Goal: Answer question/provide support

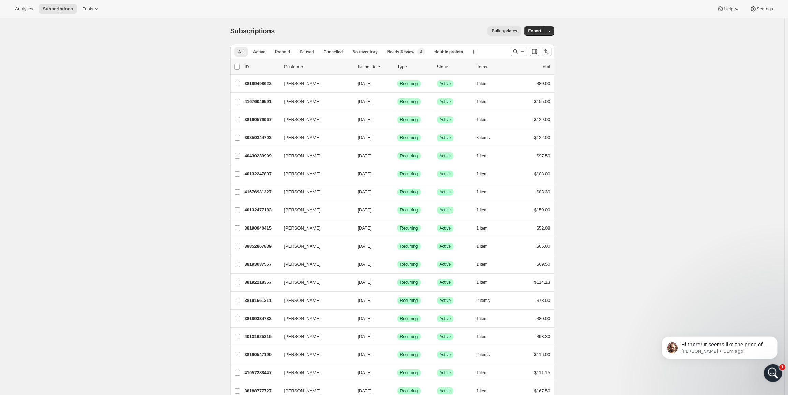
click at [767, 376] on div "Open Intercom Messenger" at bounding box center [772, 372] width 23 height 23
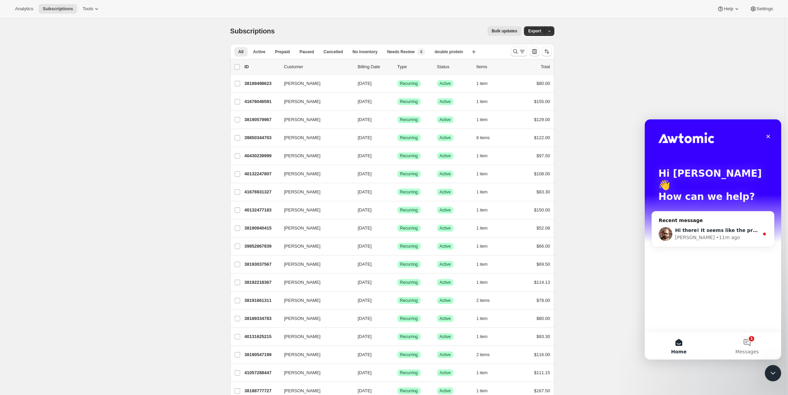
click at [713, 234] on div "Brian • 11m ago" at bounding box center [717, 237] width 84 height 7
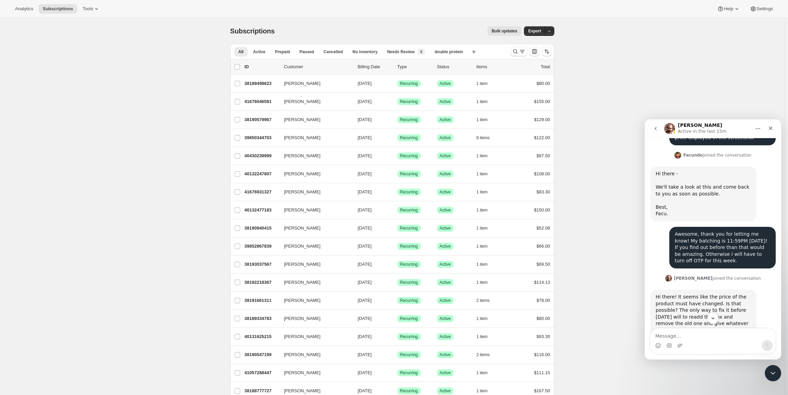
scroll to position [380, 0]
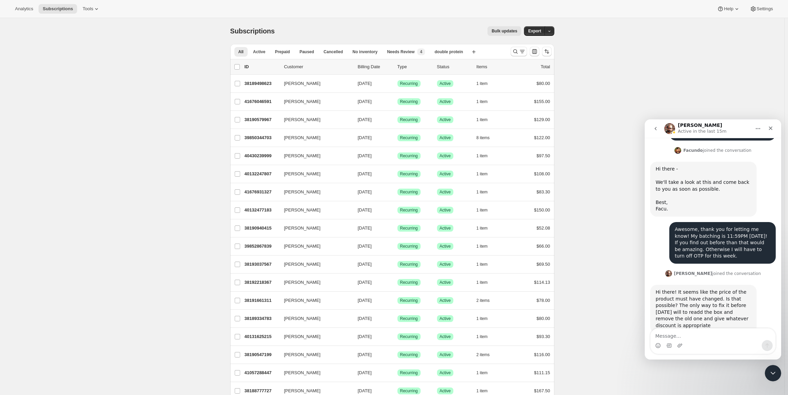
click at [709, 331] on textarea "Message…" at bounding box center [713, 335] width 125 height 12
click at [701, 331] on textarea "Message…" at bounding box center [713, 335] width 125 height 12
type textarea "I"
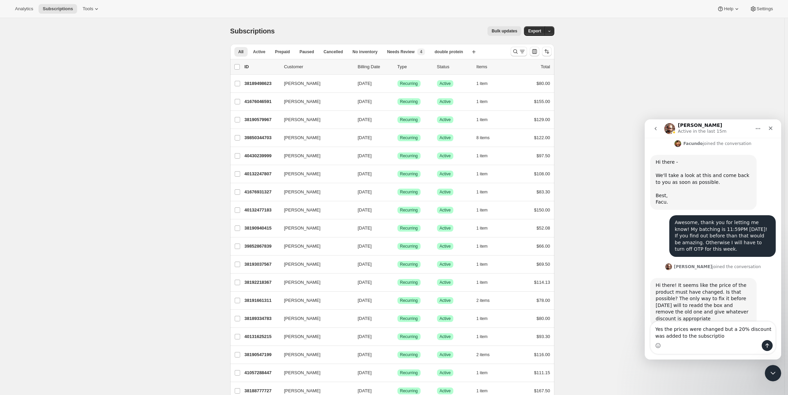
type textarea "Yes the prices were changed but a 20% discount was added to the subscription"
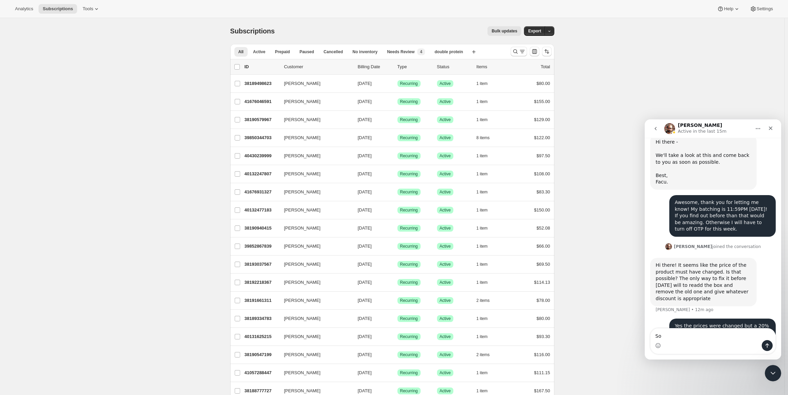
type textarea "S"
type textarea "O"
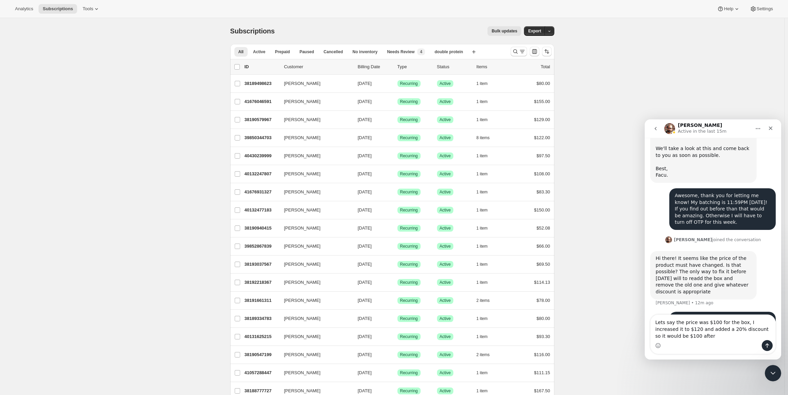
scroll to position [421, 0]
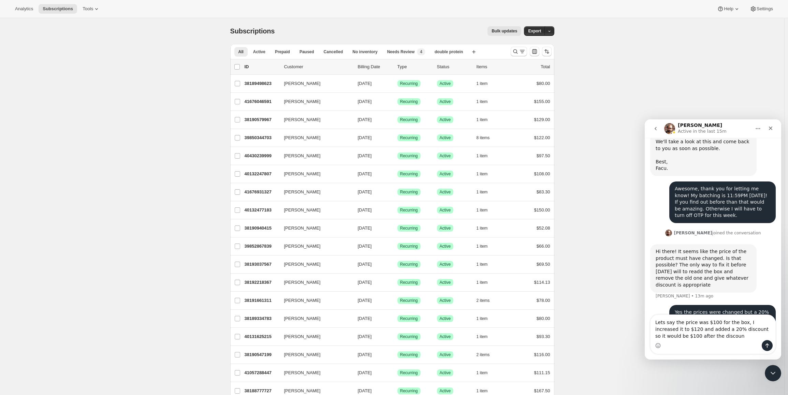
type textarea "Lets say the price was $100 for the box, I increased it to $120 and added a 20%…"
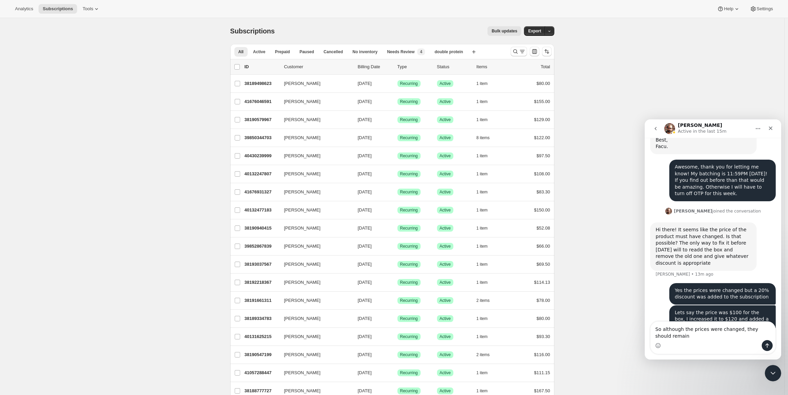
scroll to position [449, 0]
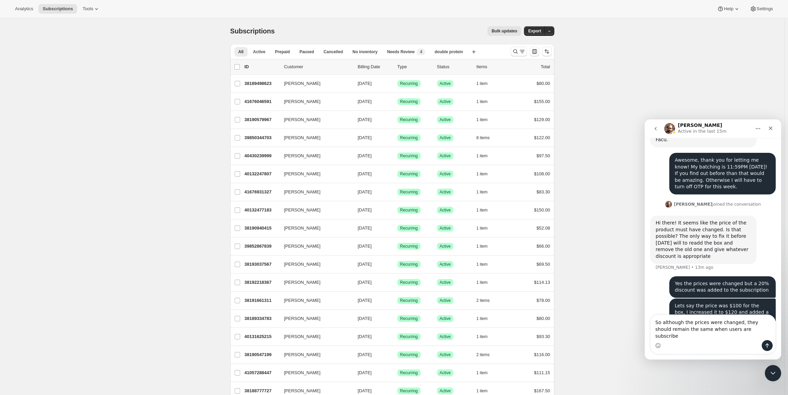
type textarea "So although the prices were changed, they should remain the same when users are…"
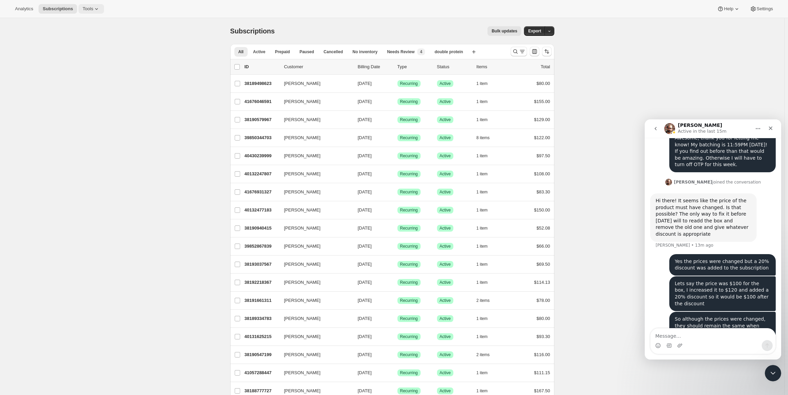
click at [88, 13] on button "Tools" at bounding box center [91, 9] width 26 height 10
click at [84, 24] on span "Subscription Plans" at bounding box center [81, 22] width 37 height 5
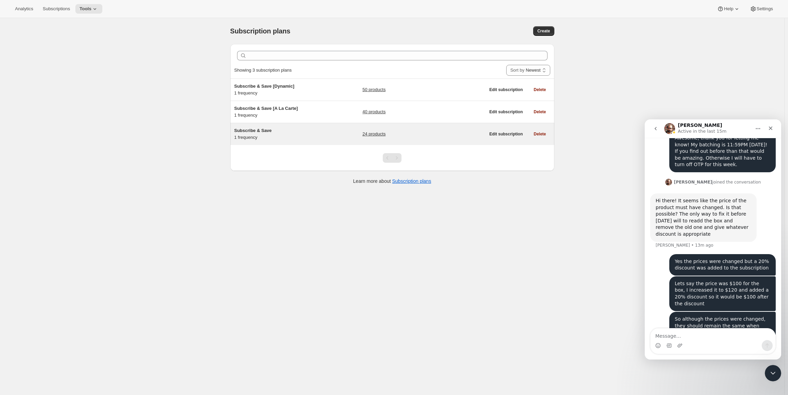
click at [285, 133] on h5 "Subscribe & Save" at bounding box center [276, 130] width 85 height 7
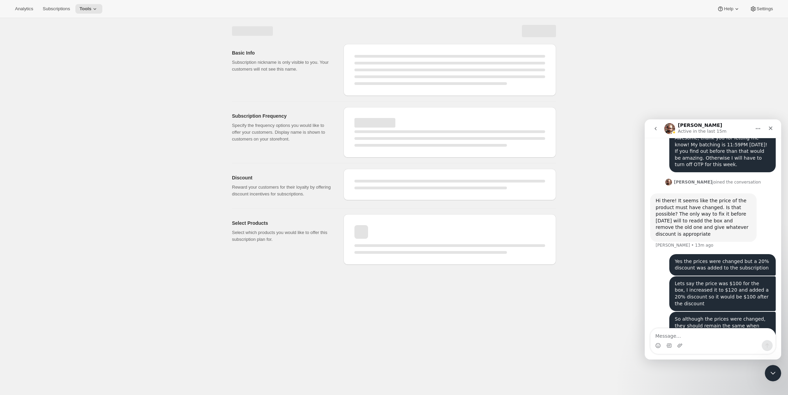
select select "WEEK"
select select "MONTH"
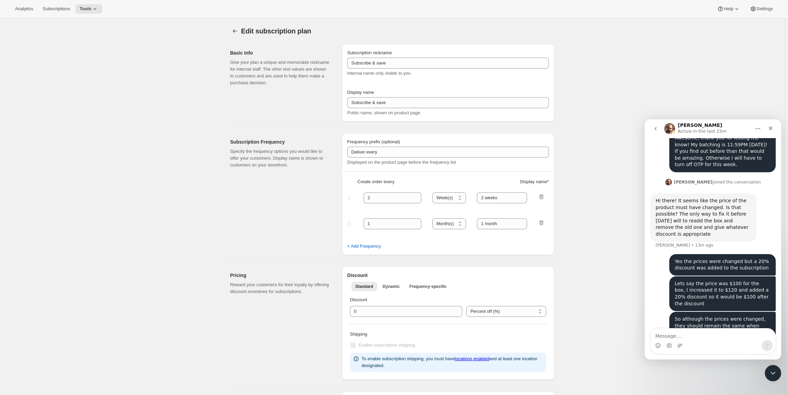
type input "Subscribe & Save"
type input "Subscribe & Save 20%"
type input "1"
type input "1 week"
type input "20"
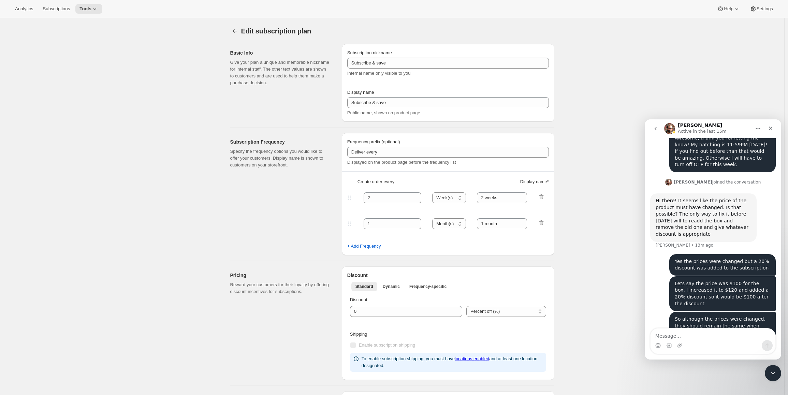
checkbox input "true"
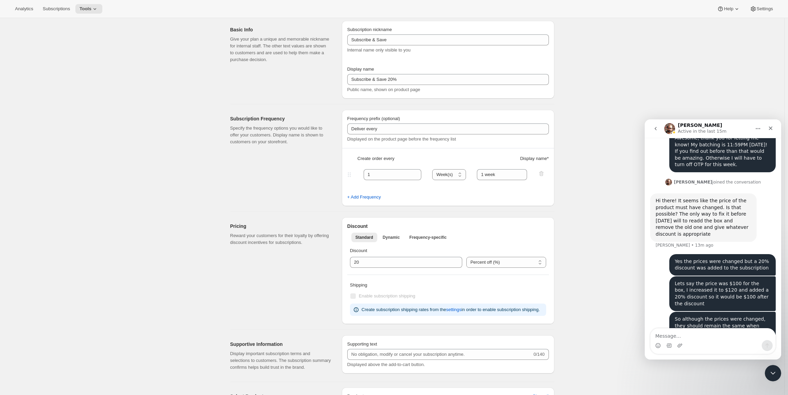
scroll to position [34, 0]
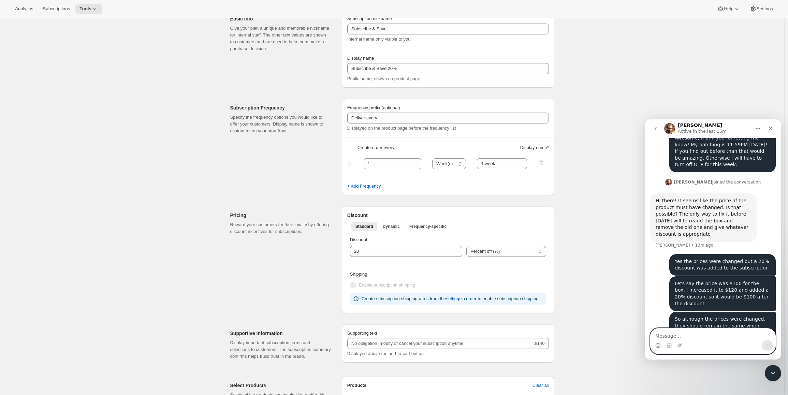
click at [687, 338] on textarea "Message…" at bounding box center [713, 335] width 125 height 12
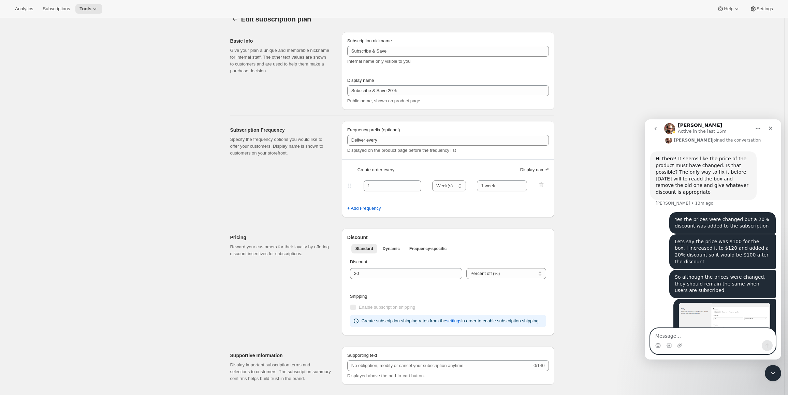
scroll to position [0, 0]
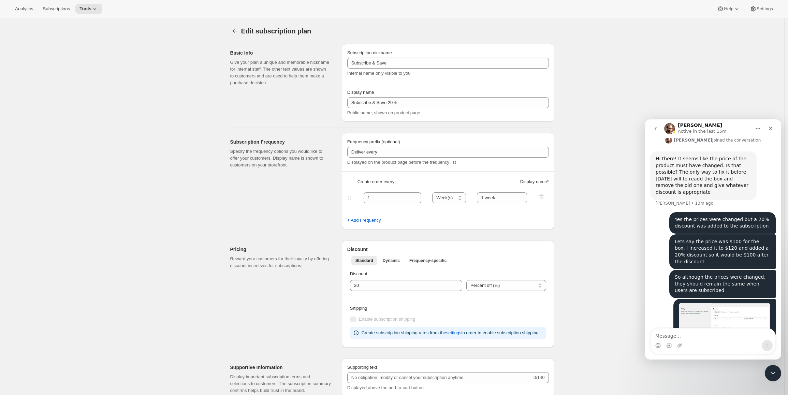
click at [88, 15] on div "Analytics Subscriptions Tools Help Settings" at bounding box center [394, 9] width 788 height 18
click at [91, 11] on icon at bounding box center [94, 8] width 7 height 7
click at [75, 46] on span "Bundles" at bounding box center [70, 46] width 16 height 5
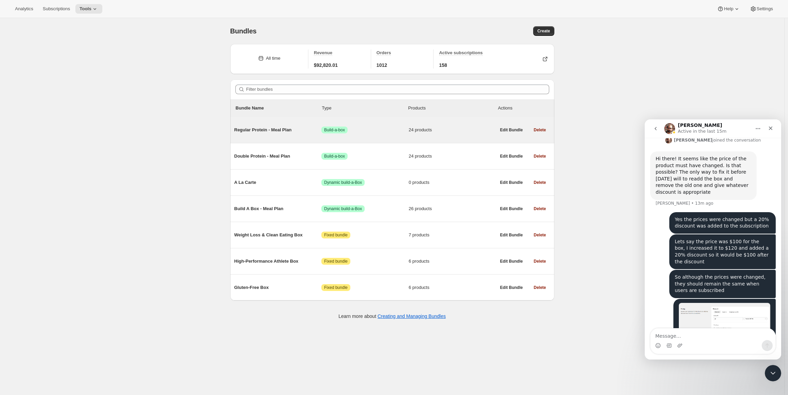
click at [460, 129] on span "24 products" at bounding box center [452, 130] width 87 height 7
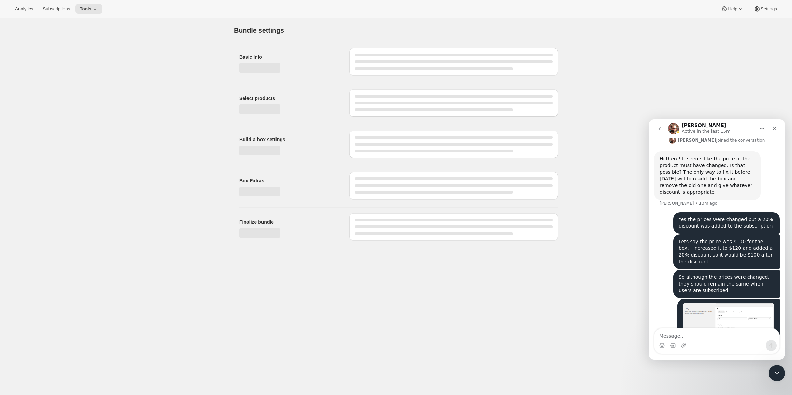
type input "Regular Protein - Meal Plan"
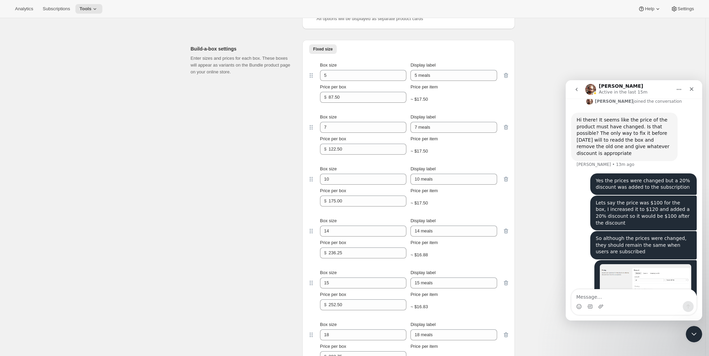
scroll to position [996, 0]
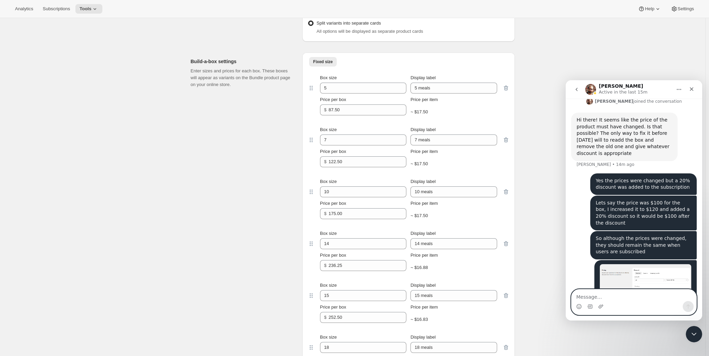
click at [587, 295] on textarea "Message…" at bounding box center [633, 295] width 125 height 12
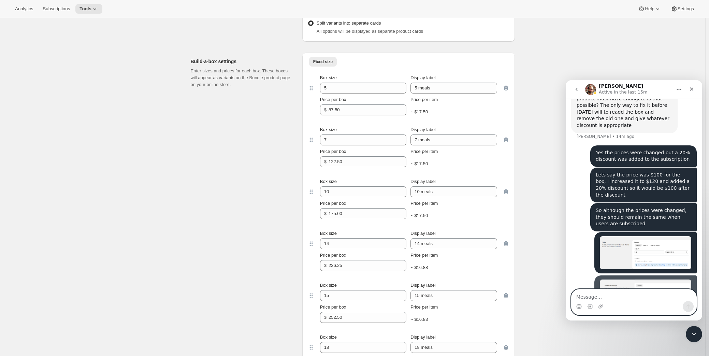
scroll to position [545, 0]
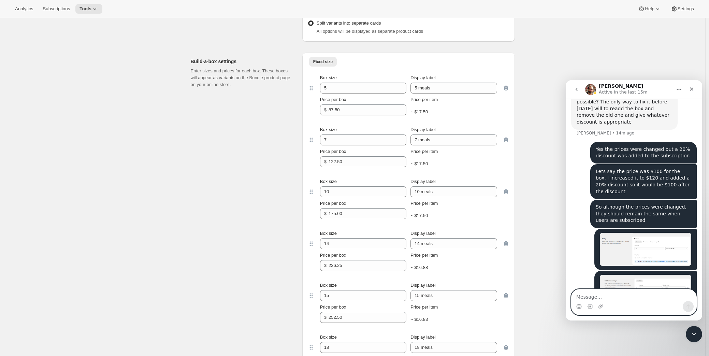
click at [617, 297] on textarea "Message…" at bounding box center [633, 295] width 125 height 12
click at [620, 298] on textarea "87.50 x .8 =" at bounding box center [633, 295] width 125 height 12
drag, startPoint x: 639, startPoint y: 299, endPoint x: 580, endPoint y: 276, distance: 63.1
click at [580, 276] on textarea "87.50 x .8 = 70 Which would be the origi" at bounding box center [633, 288] width 125 height 25
type textarea "8"
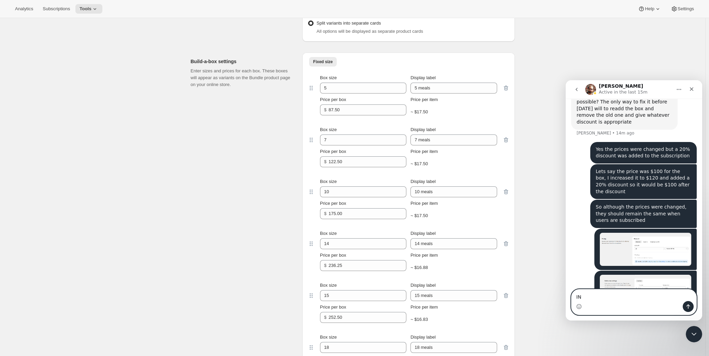
type textarea "I"
click at [597, 293] on textarea "Message…" at bounding box center [633, 295] width 125 height 12
type textarea "S"
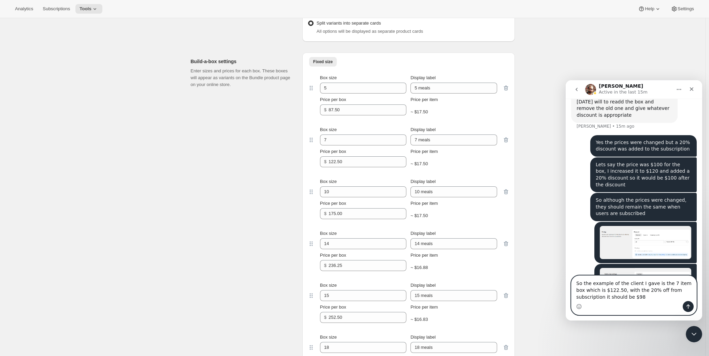
type textarea "So the example of the client I gave is the 7 item box which is $122.50, with th…"
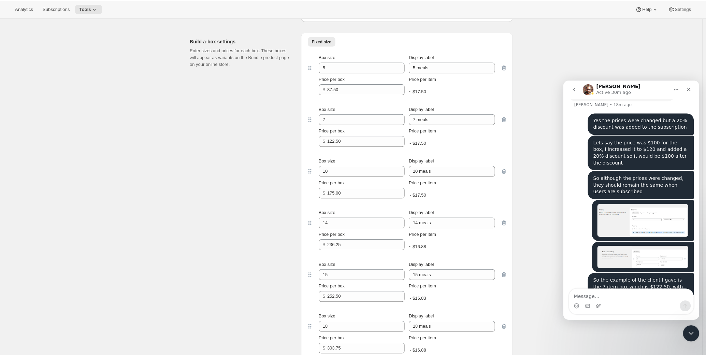
scroll to position [1027, 0]
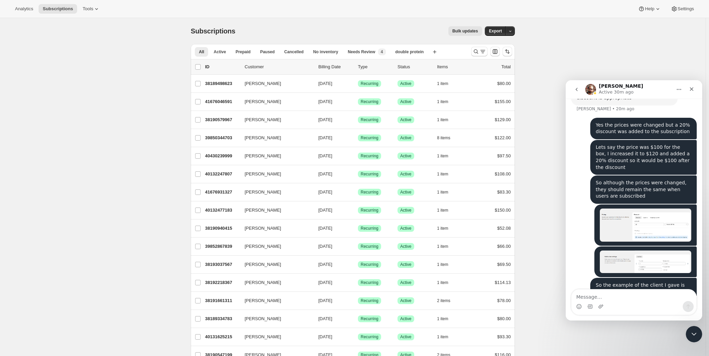
scroll to position [574, 0]
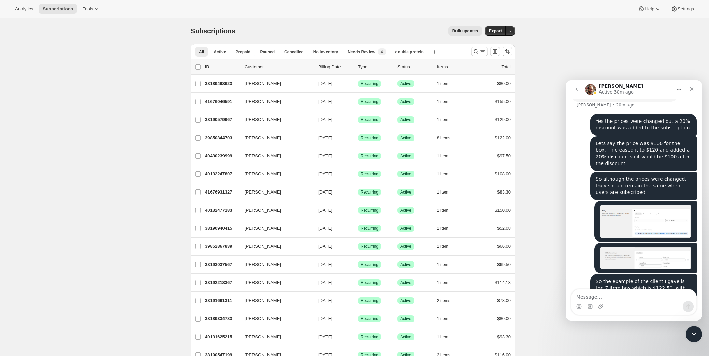
click at [607, 299] on textarea "Message…" at bounding box center [633, 295] width 125 height 12
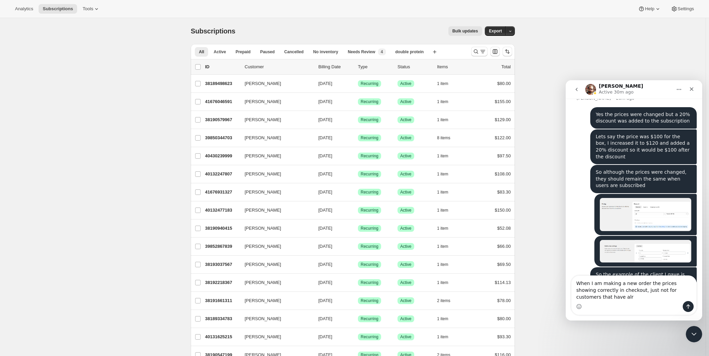
scroll to position [587, 0]
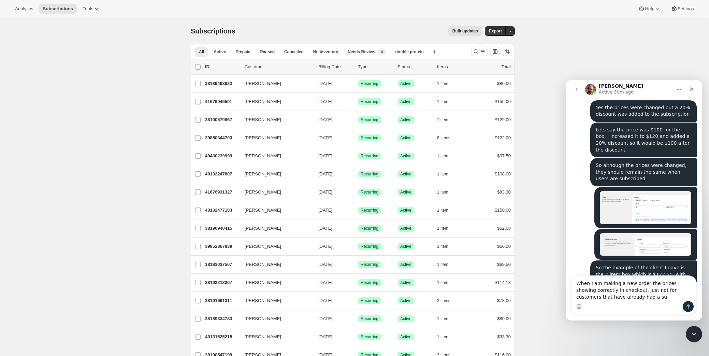
type textarea "When I am making a new order the prices showing correctly in checkout, just not…"
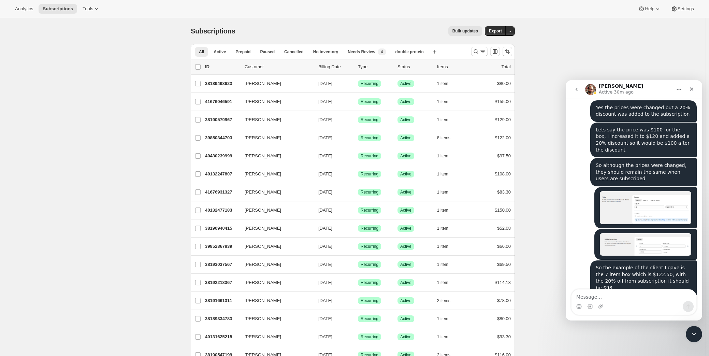
scroll to position [603, 0]
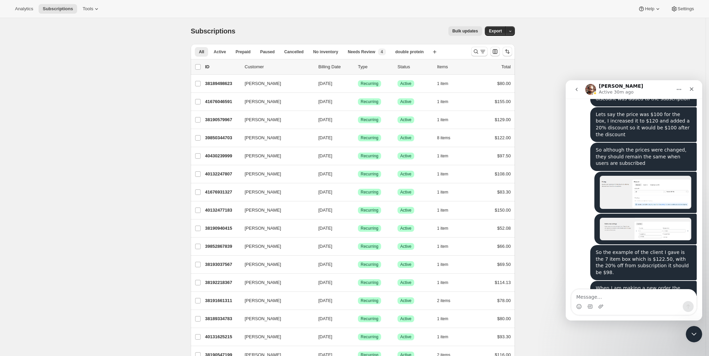
click at [638, 218] on img "Hovsep says…" at bounding box center [645, 229] width 91 height 23
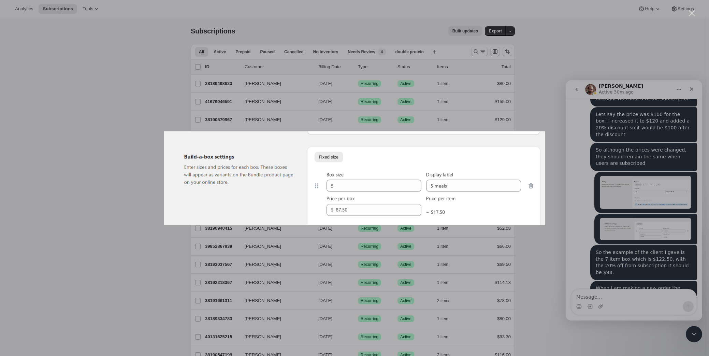
click at [622, 234] on div "Intercom messenger" at bounding box center [354, 178] width 709 height 356
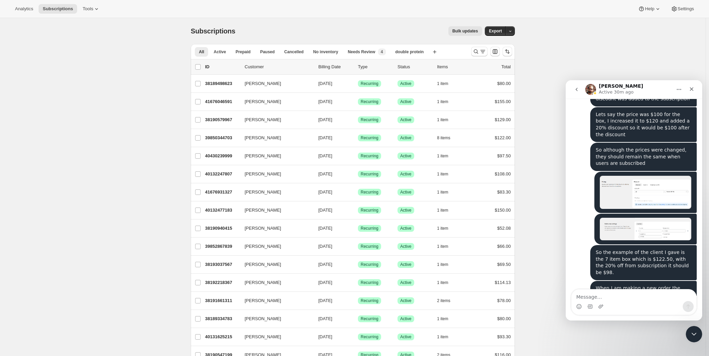
click at [646, 182] on img "Hovsep says…" at bounding box center [645, 192] width 91 height 33
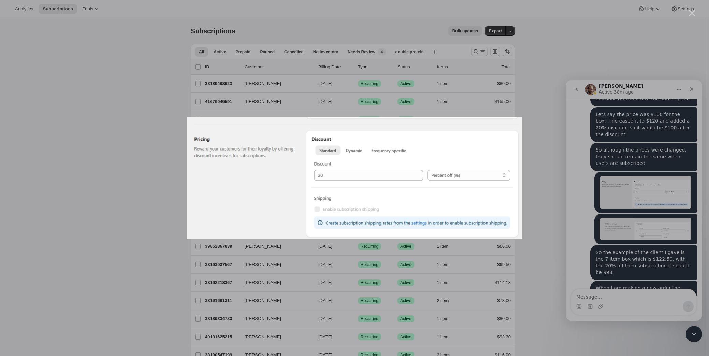
click at [631, 244] on div "Intercom messenger" at bounding box center [354, 178] width 709 height 356
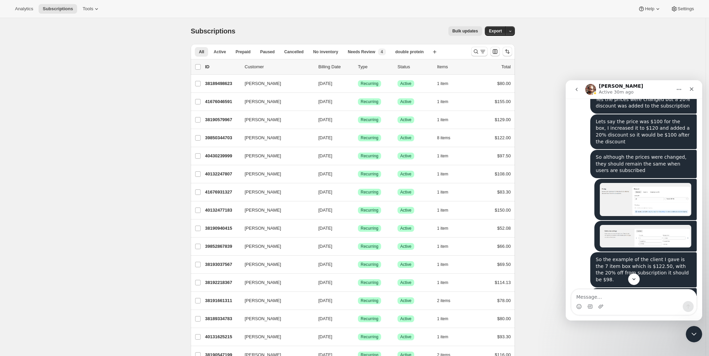
scroll to position [603, 0]
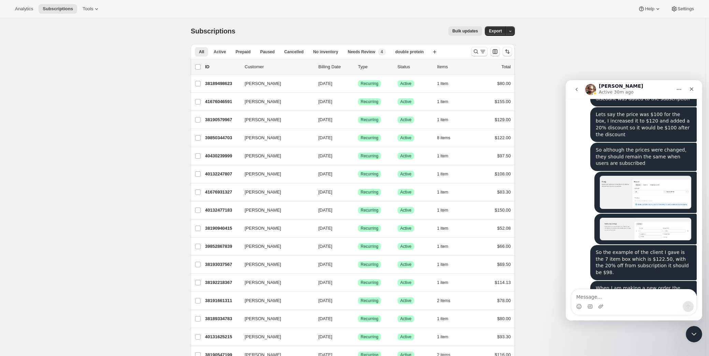
click at [638, 177] on img "Hovsep says…" at bounding box center [645, 192] width 91 height 33
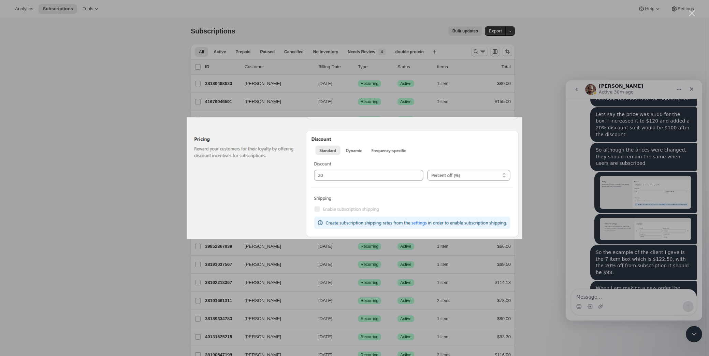
scroll to position [0, 0]
click at [635, 233] on div "Intercom messenger" at bounding box center [354, 178] width 709 height 356
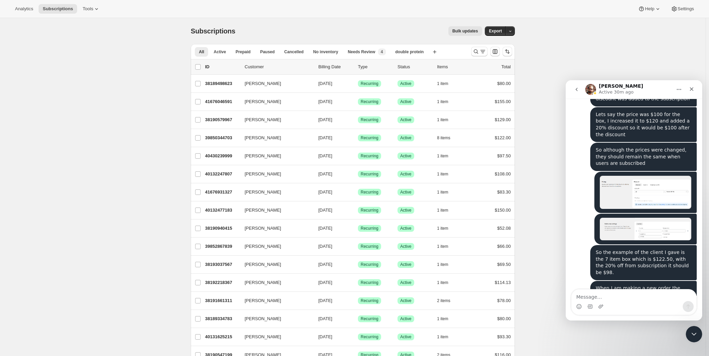
click at [636, 218] on img "Hovsep says…" at bounding box center [645, 229] width 91 height 23
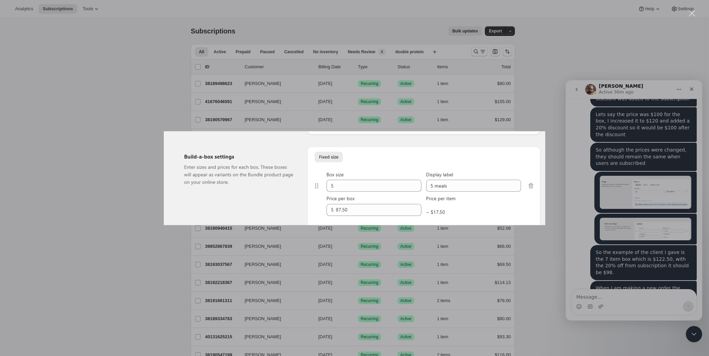
click at [641, 240] on div "Intercom messenger" at bounding box center [354, 178] width 709 height 356
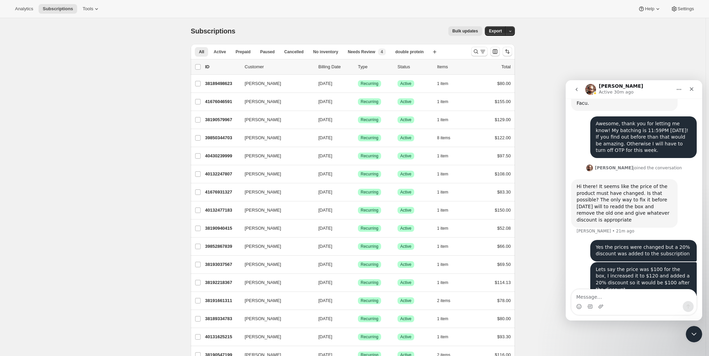
scroll to position [447, 0]
click at [589, 193] on div "Hi there! It seems like the price of the product must have changed. Is that pos…" at bounding box center [625, 204] width 96 height 40
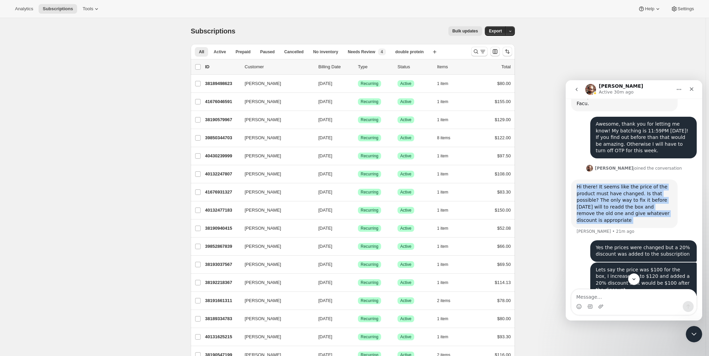
click at [589, 193] on div "Hi there! It seems like the price of the product must have changed. Is that pos…" at bounding box center [625, 204] width 96 height 40
copy div "Hi there! It seems like the price of the product must have changed. Is that pos…"
click at [638, 279] on button "Scroll to bottom" at bounding box center [633, 279] width 13 height 13
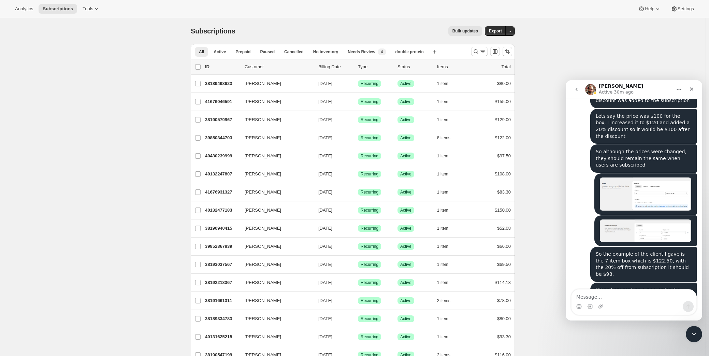
scroll to position [603, 0]
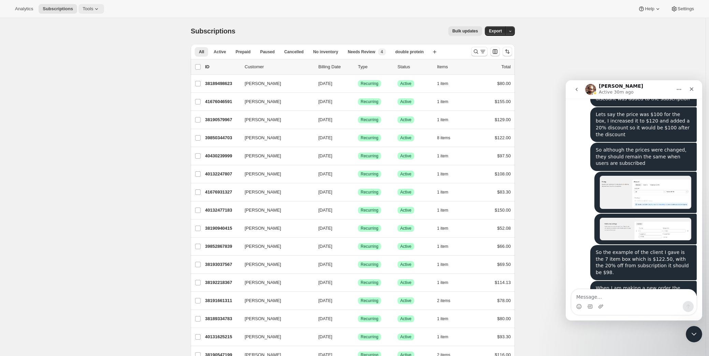
click at [83, 8] on span "Tools" at bounding box center [88, 8] width 11 height 5
click at [83, 25] on span "Subscription Plans" at bounding box center [81, 22] width 37 height 5
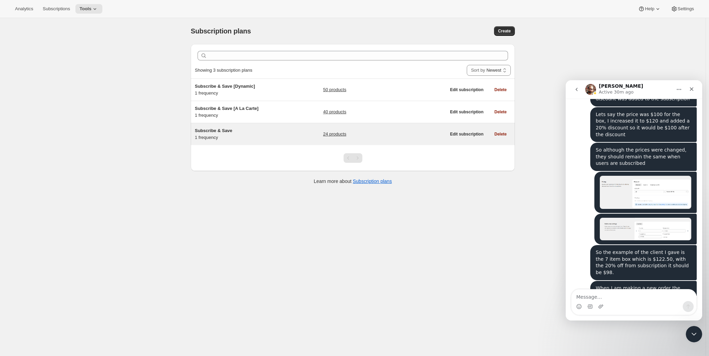
click at [227, 131] on span "Subscribe & Save" at bounding box center [214, 130] width 38 height 5
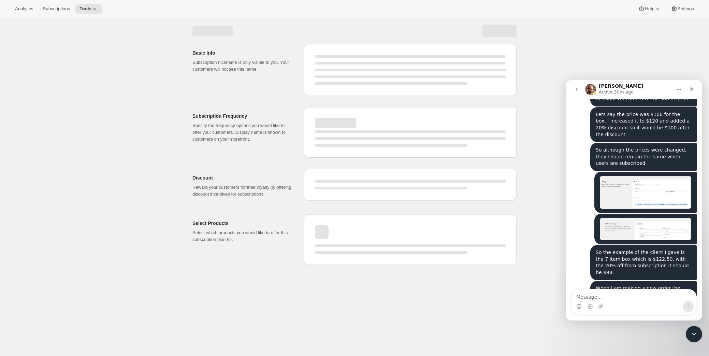
select select "WEEK"
select select "MONTH"
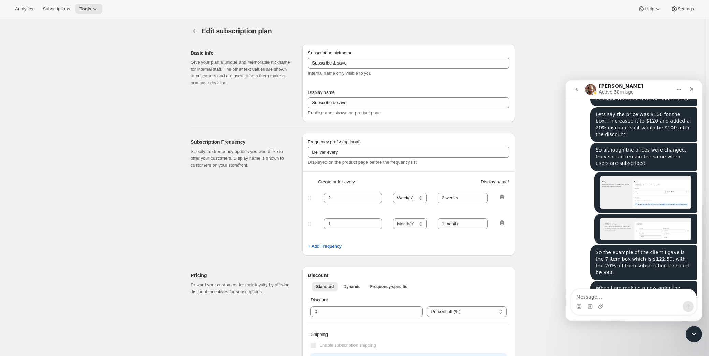
type input "Subscribe & Save"
type input "Subscribe & Save 20%"
type input "1"
type input "1 week"
type input "20"
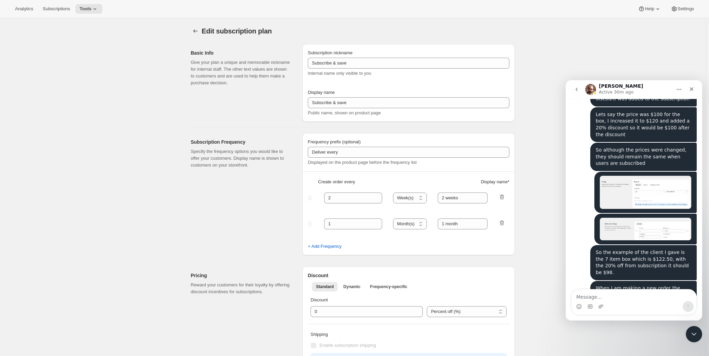
checkbox input "true"
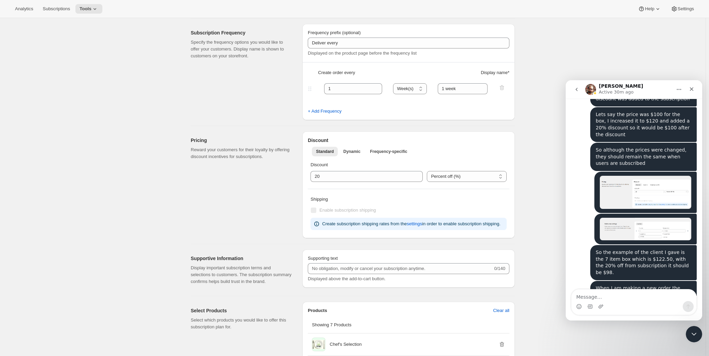
drag, startPoint x: 155, startPoint y: 136, endPoint x: 158, endPoint y: 208, distance: 72.8
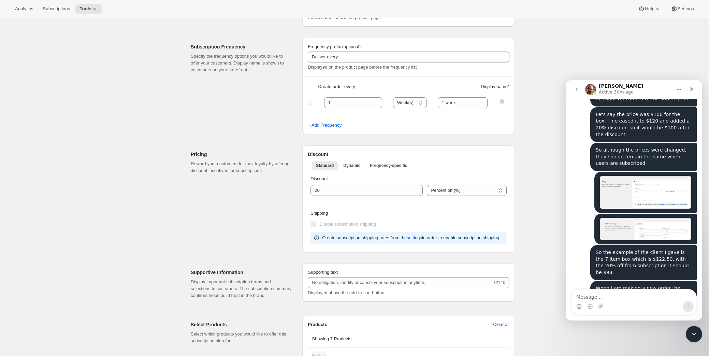
scroll to position [84, 0]
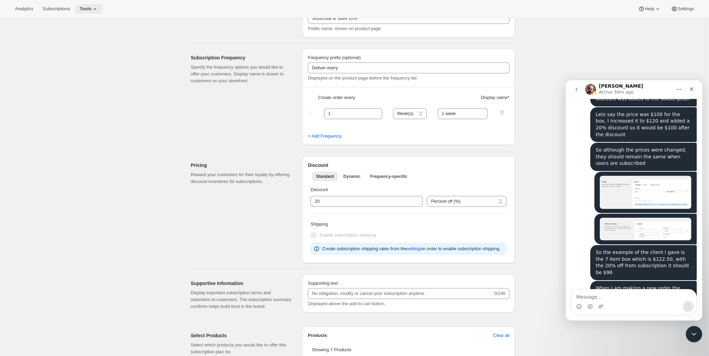
click at [91, 10] on icon at bounding box center [94, 8] width 7 height 7
click at [77, 9] on button "Tools" at bounding box center [88, 9] width 27 height 10
click at [76, 49] on span "Bundles" at bounding box center [92, 46] width 60 height 7
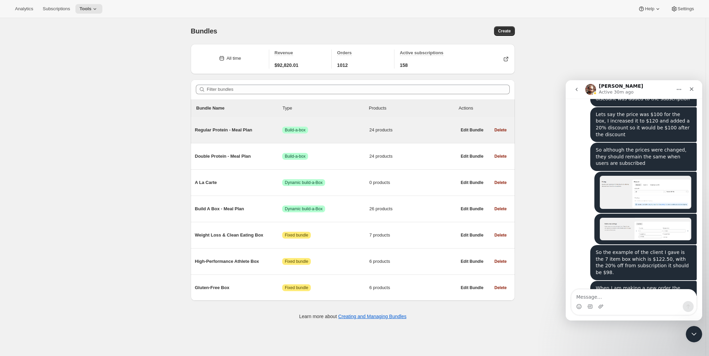
click at [244, 130] on span "Regular Protein - Meal Plan" at bounding box center [238, 130] width 87 height 7
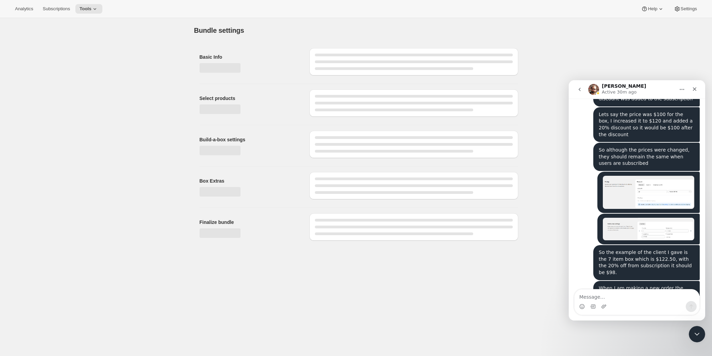
type input "Regular Protein - Meal Plan"
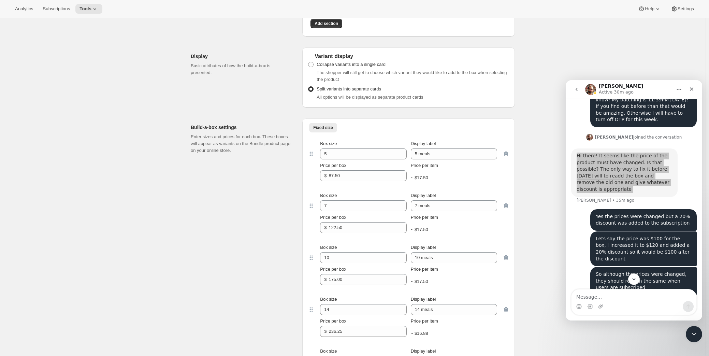
scroll to position [447, 0]
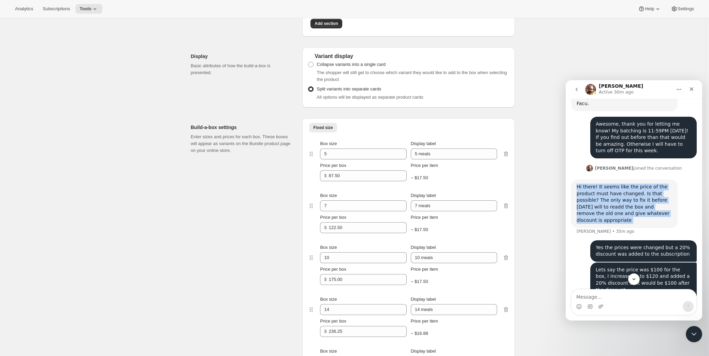
click at [655, 184] on div "Hi there! It seems like the price of the product must have changed. Is that pos…" at bounding box center [625, 204] width 96 height 40
click at [649, 184] on div "Hi there! It seems like the price of the product must have changed. Is that pos…" at bounding box center [625, 204] width 96 height 40
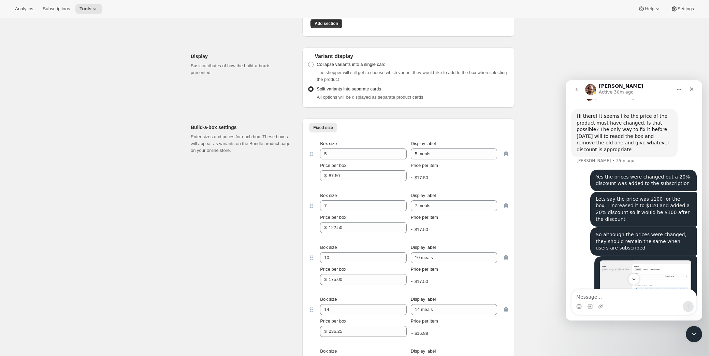
scroll to position [603, 0]
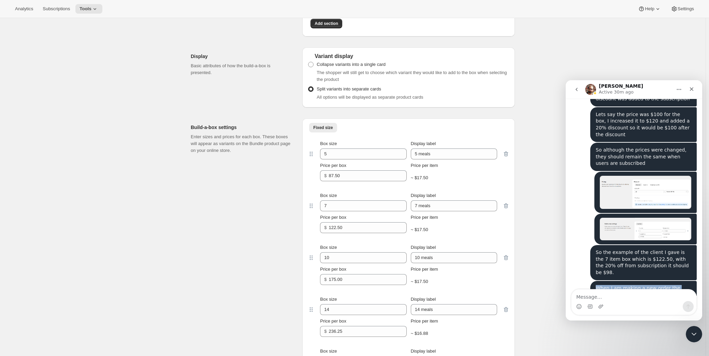
drag, startPoint x: 672, startPoint y: 275, endPoint x: 604, endPoint y: 253, distance: 71.5
click at [596, 285] on div "When I am making a new order the prices showing correctly in checkout, just not…" at bounding box center [644, 298] width 96 height 27
click at [637, 249] on div "So the example of the client I gave is the 7 item box which is $122.50, with th…" at bounding box center [644, 262] width 96 height 27
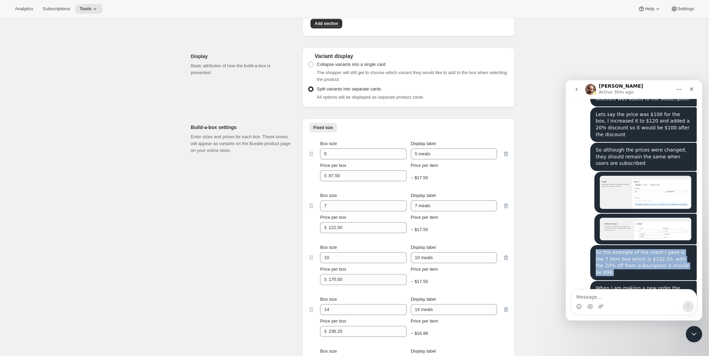
drag, startPoint x: 670, startPoint y: 246, endPoint x: 617, endPoint y: 237, distance: 53.6
click at [596, 249] on div "So the example of the client I gave is the 7 item box which is $122.50, with th…" at bounding box center [644, 262] width 96 height 27
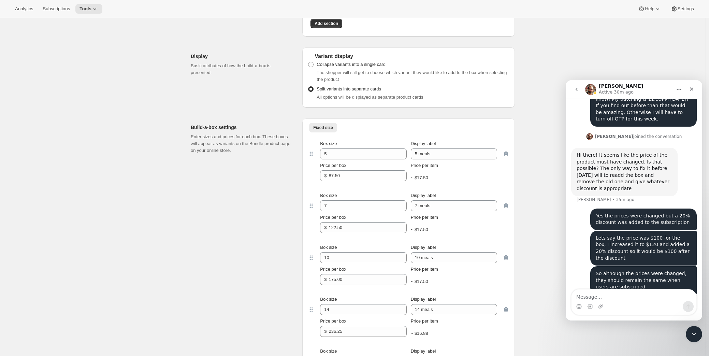
scroll to position [478, 0]
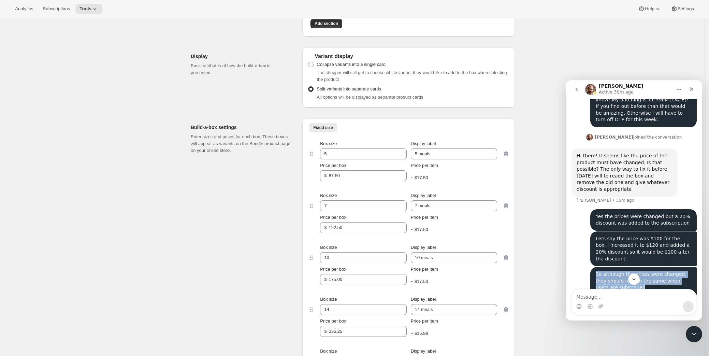
drag, startPoint x: 627, startPoint y: 266, endPoint x: 597, endPoint y: 248, distance: 35.5
click at [596, 271] on div "So although the prices were changed, they should remain the same when users are…" at bounding box center [644, 281] width 96 height 20
click at [632, 238] on div "Lets say the price was $100 for the box, I increased it to $120 and added a 20%…" at bounding box center [644, 248] width 96 height 27
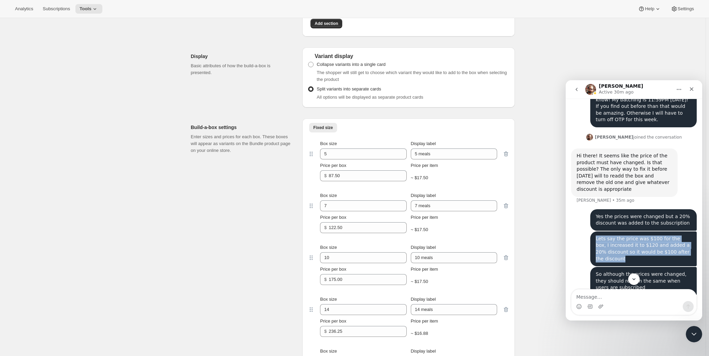
drag, startPoint x: 619, startPoint y: 237, endPoint x: 593, endPoint y: 218, distance: 32.3
click at [596, 235] on div "Lets say the price was $100 for the box, I increased it to $120 and added a 20%…" at bounding box center [644, 248] width 96 height 27
click at [646, 213] on div "Yes the prices were changed but a 20% discount was added to the subscription" at bounding box center [644, 219] width 96 height 13
click at [654, 213] on div "Yes the prices were changed but a 20% discount was added to the subscription" at bounding box center [644, 219] width 96 height 13
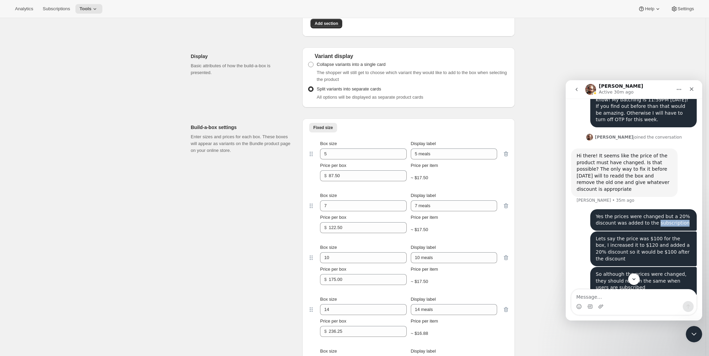
click at [654, 213] on div "Yes the prices were changed but a 20% discount was added to the subscription" at bounding box center [644, 219] width 96 height 13
click at [602, 235] on div "Lets say the price was $100 for the box, I increased it to $120 and added a 20%…" at bounding box center [644, 248] width 96 height 27
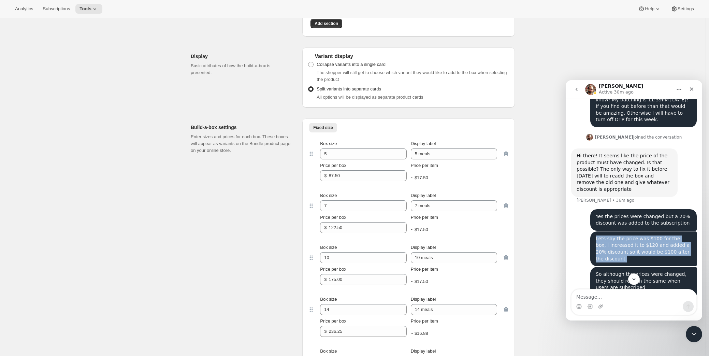
click at [602, 235] on div "Lets say the price was $100 for the box, I increased it to $120 and added a 20%…" at bounding box center [644, 248] width 96 height 27
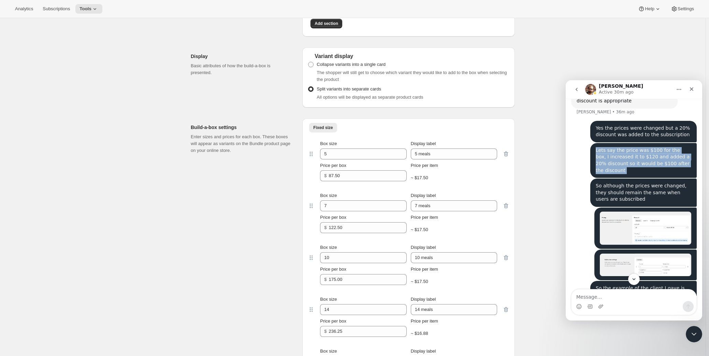
scroll to position [571, 0]
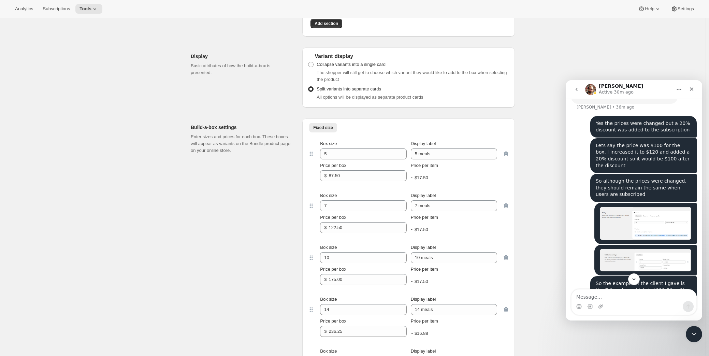
click at [613, 178] on div "So although the prices were changed, they should remain the same when users are…" at bounding box center [643, 188] width 106 height 28
click at [614, 178] on div "So although the prices were changed, they should remain the same when users are…" at bounding box center [644, 188] width 96 height 20
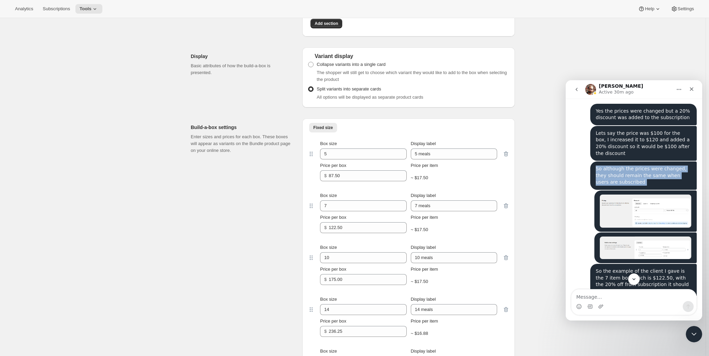
scroll to position [603, 0]
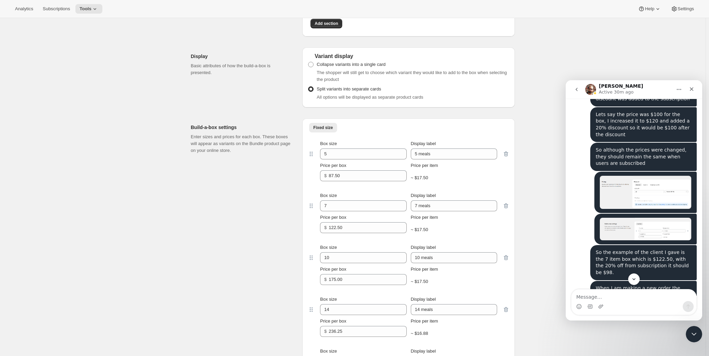
click at [611, 249] on div "So the example of the client I gave is the 7 item box which is $122.50, with th…" at bounding box center [644, 262] width 96 height 27
click at [627, 285] on div "When I am making a new order the prices showing correctly in checkout, just not…" at bounding box center [644, 298] width 96 height 27
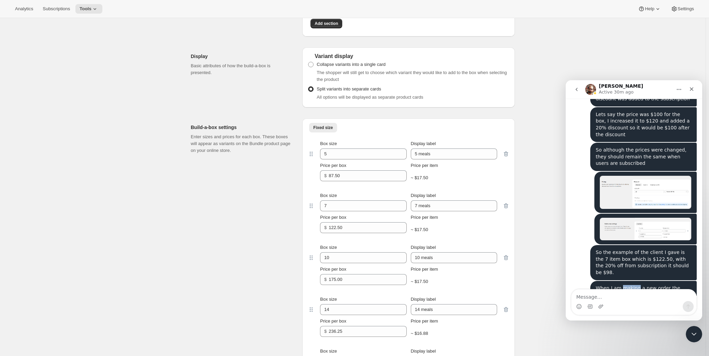
click at [627, 285] on div "When I am making a new order the prices showing correctly in checkout, just not…" at bounding box center [644, 298] width 96 height 27
click at [628, 285] on div "When I am making a new order the prices showing correctly in checkout, just not…" at bounding box center [644, 298] width 96 height 27
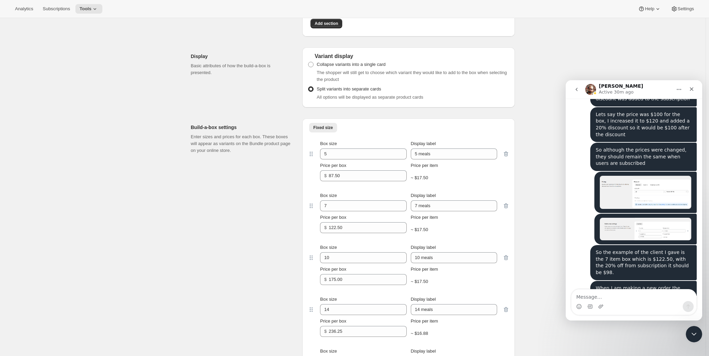
click at [633, 249] on div "So the example of the client I gave is the 7 item box which is $122.50, with th…" at bounding box center [644, 262] width 96 height 27
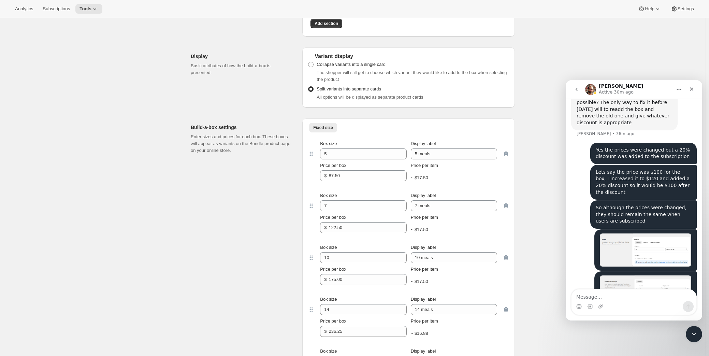
scroll to position [540, 0]
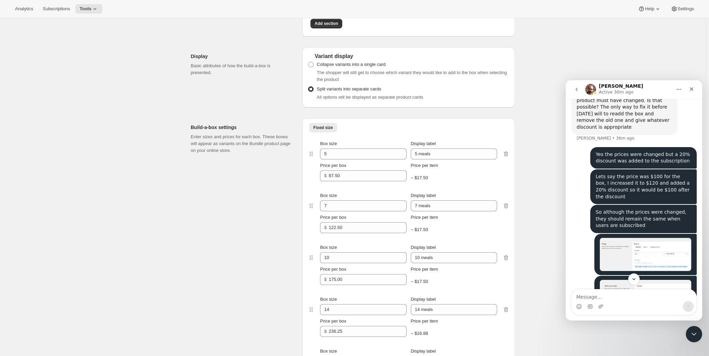
click at [647, 209] on div "So although the prices were changed, they should remain the same when users are…" at bounding box center [644, 219] width 96 height 20
click at [639, 174] on div "Lets say the price was $100 for the box, I increased it to $120 and added a 20%…" at bounding box center [644, 186] width 96 height 27
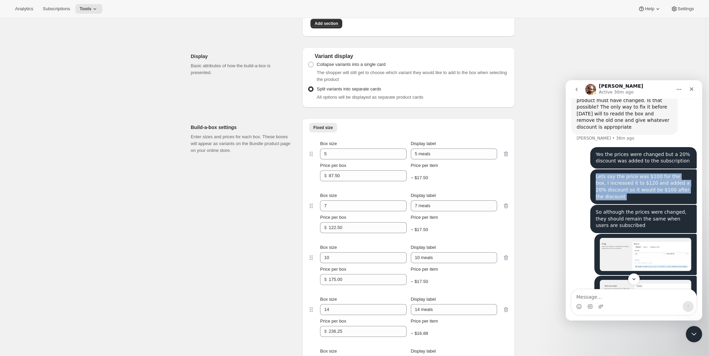
click at [639, 173] on div "Lets say the price was $100 for the box, I increased it to $120 and added a 20%…" at bounding box center [644, 186] width 96 height 27
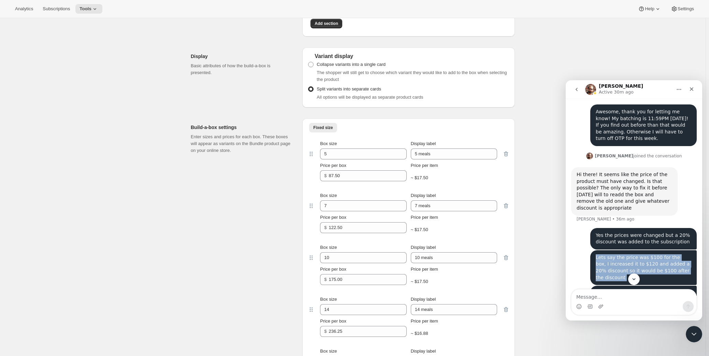
scroll to position [447, 0]
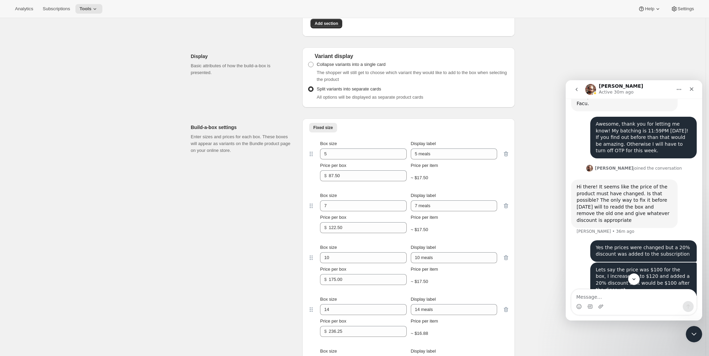
click at [631, 244] on div "Yes the prices were changed but a 20% discount was added to the subscription" at bounding box center [644, 250] width 96 height 13
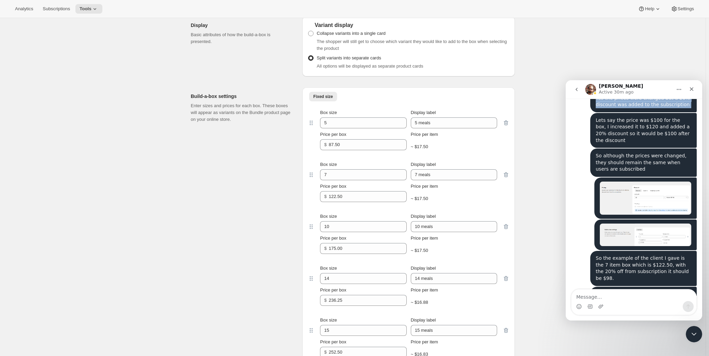
scroll to position [603, 0]
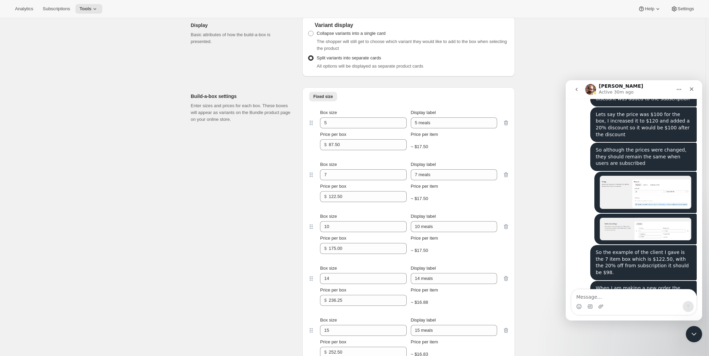
click at [643, 285] on div "When I am making a new order the prices showing correctly in checkout, just not…" at bounding box center [644, 298] width 96 height 27
click at [649, 249] on div "So the example of the client I gave is the 7 item box which is $122.50, with th…" at bounding box center [644, 262] width 96 height 27
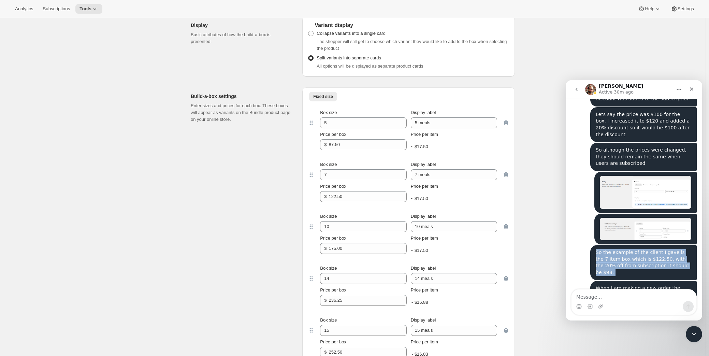
click at [649, 249] on div "So the example of the client I gave is the 7 item box which is $122.50, with th…" at bounding box center [644, 262] width 96 height 27
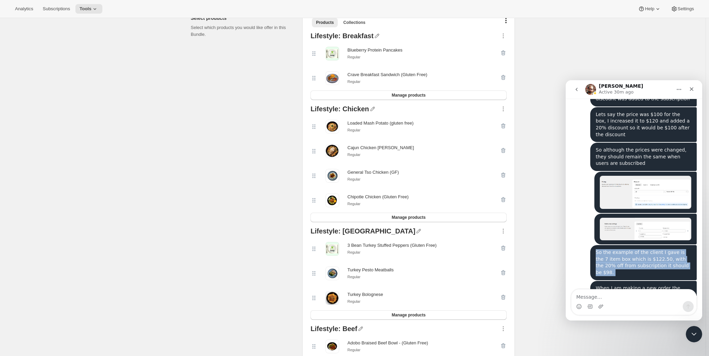
scroll to position [155, 0]
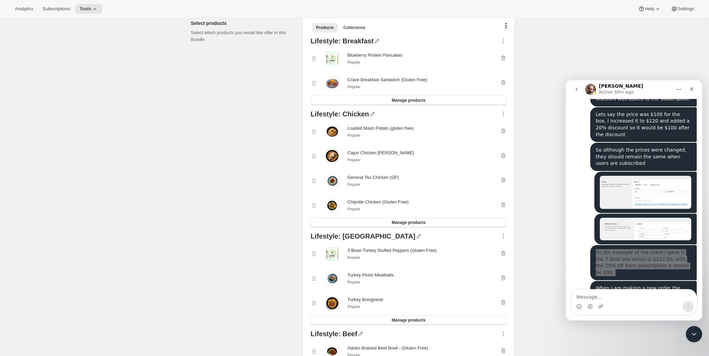
click at [90, 16] on div "Analytics Subscriptions Tools Help Settings" at bounding box center [354, 9] width 709 height 18
click at [91, 12] on icon at bounding box center [94, 8] width 7 height 7
click at [75, 12] on button "Tools" at bounding box center [88, 9] width 27 height 10
click at [72, 46] on span "Bundles" at bounding box center [70, 46] width 16 height 5
